Goal: Information Seeking & Learning: Find specific fact

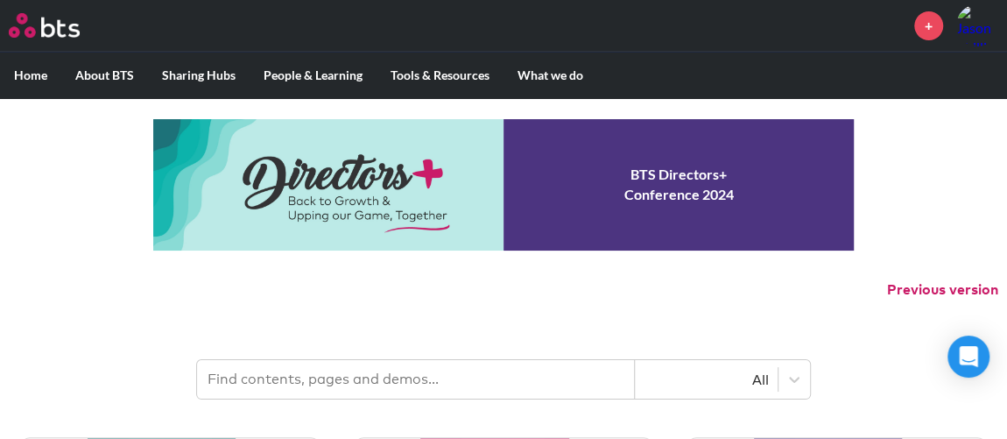
click at [514, 344] on header "All" at bounding box center [503, 370] width 1007 height 91
click at [502, 373] on input "text" at bounding box center [416, 379] width 438 height 39
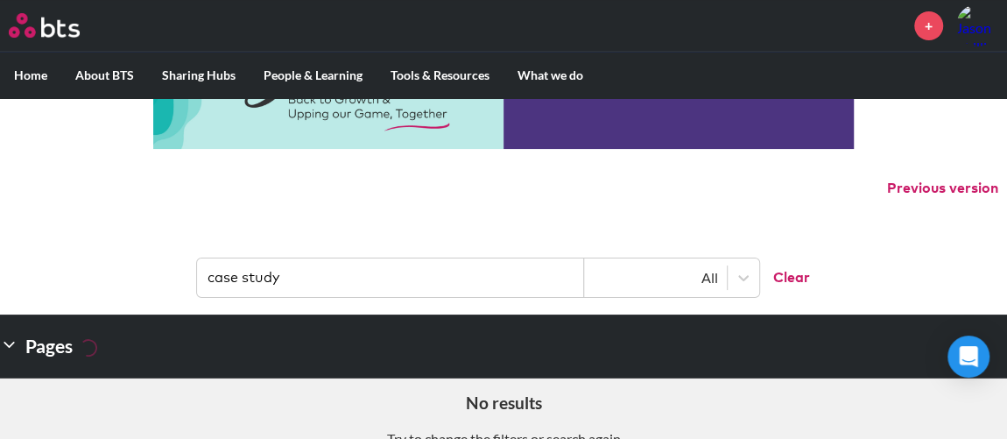
scroll to position [158, 0]
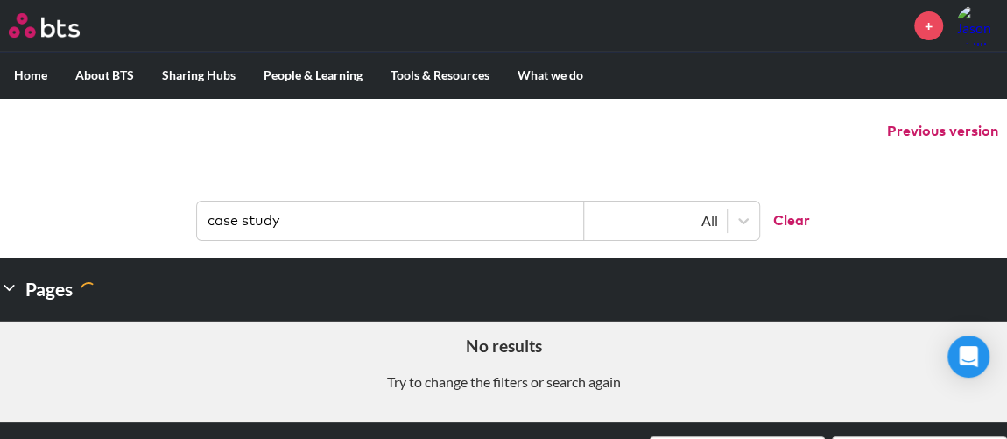
drag, startPoint x: 336, startPoint y: 225, endPoint x: 143, endPoint y: 173, distance: 200.2
click at [168, 179] on header "case study All Clear" at bounding box center [503, 211] width 1007 height 91
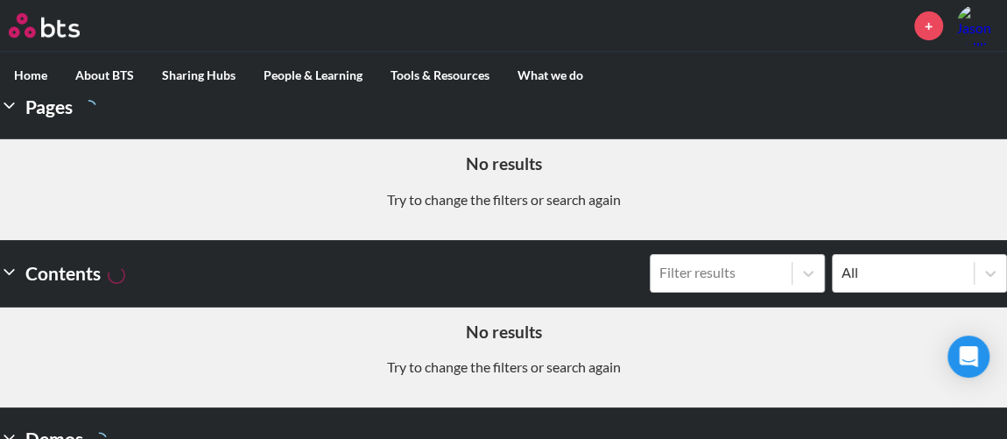
scroll to position [73, 0]
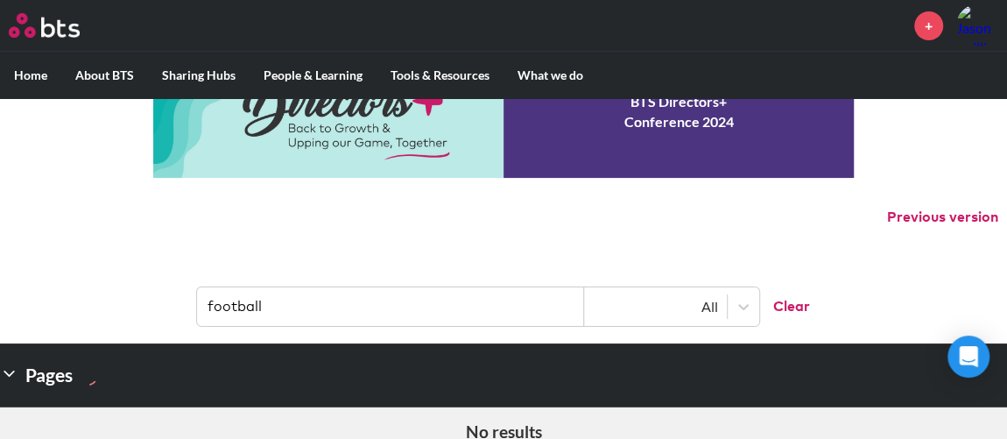
drag, startPoint x: 348, startPoint y: 338, endPoint x: 230, endPoint y: 308, distance: 121.0
click at [230, 308] on header "football All Clear" at bounding box center [503, 297] width 1007 height 91
drag, startPoint x: 270, startPoint y: 294, endPoint x: 84, endPoint y: 277, distance: 186.4
click at [85, 277] on header "football All Clear" at bounding box center [503, 297] width 1007 height 91
type input "s"
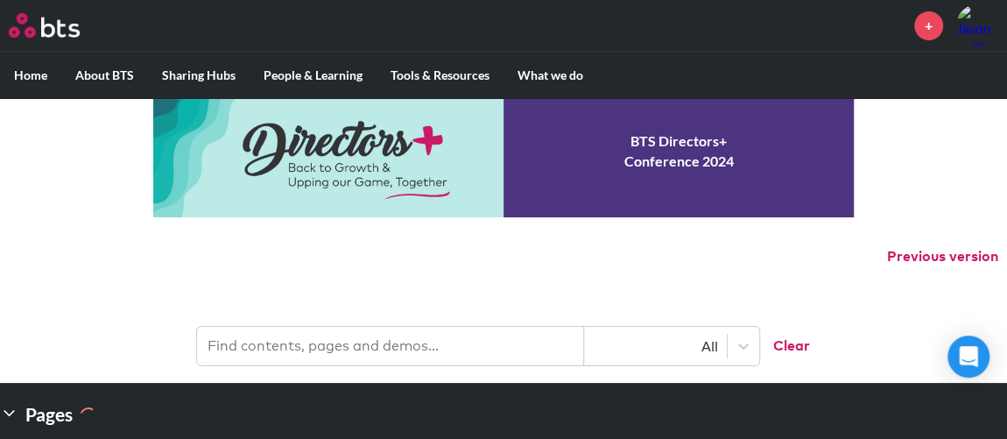
type input "p"
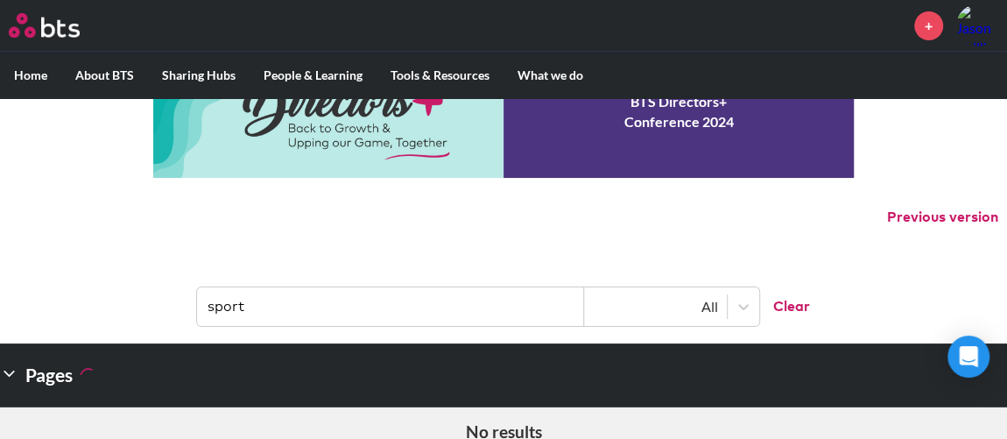
type input "sport"
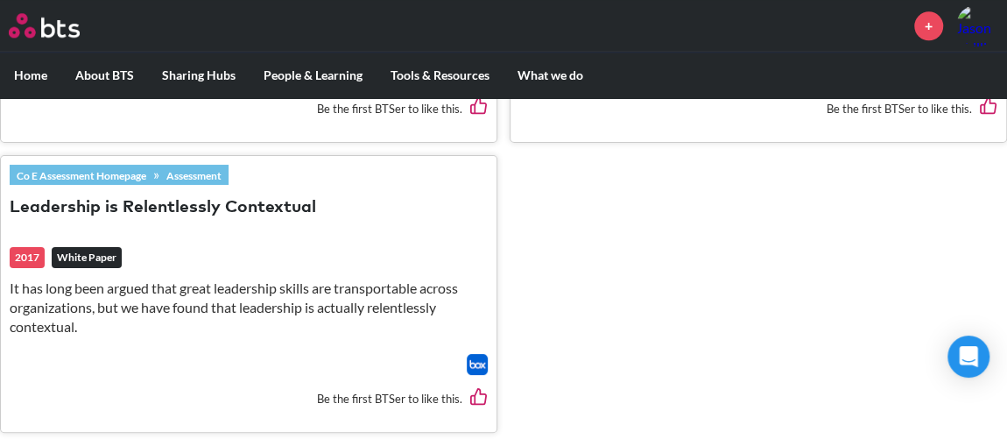
scroll to position [905, 0]
